Goal: Information Seeking & Learning: Learn about a topic

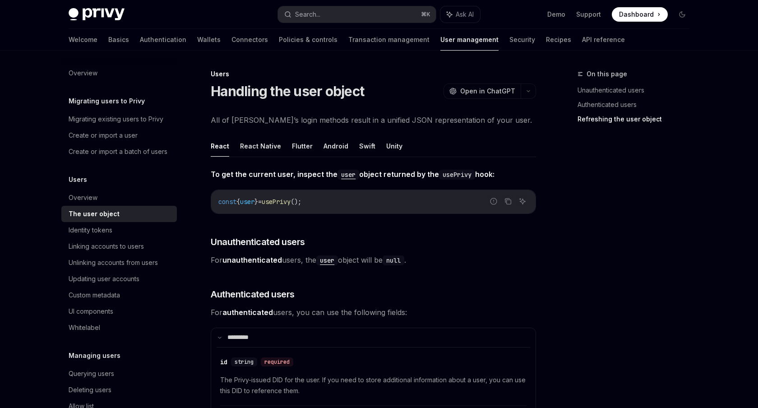
scroll to position [3013, 0]
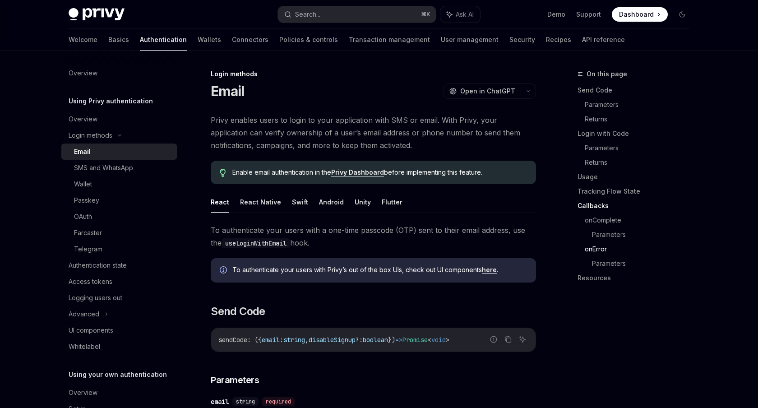
scroll to position [1800, 0]
